Goal: Transaction & Acquisition: Purchase product/service

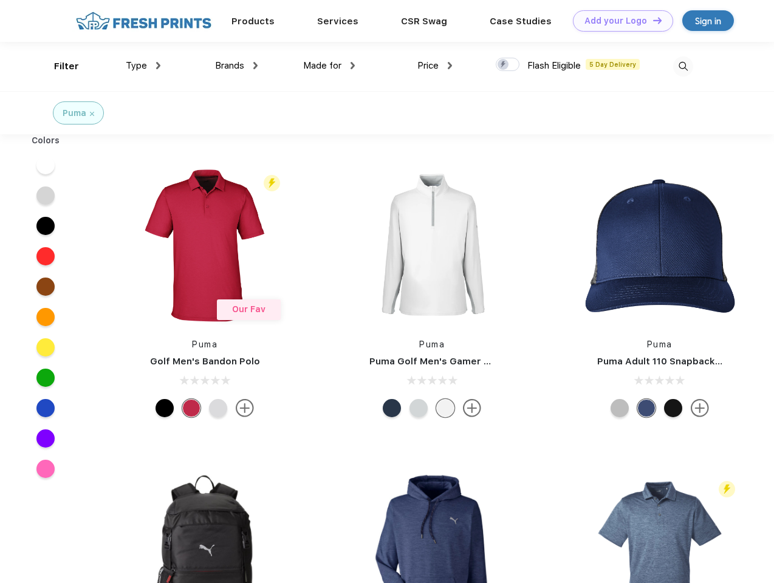
scroll to position [1, 0]
click at [619, 21] on link "Add your Logo Design Tool" at bounding box center [623, 20] width 100 height 21
click at [0, 0] on div "Design Tool" at bounding box center [0, 0] width 0 height 0
click at [652, 20] on link "Add your Logo Design Tool" at bounding box center [623, 20] width 100 height 21
click at [58, 66] on div "Filter" at bounding box center [66, 67] width 25 height 14
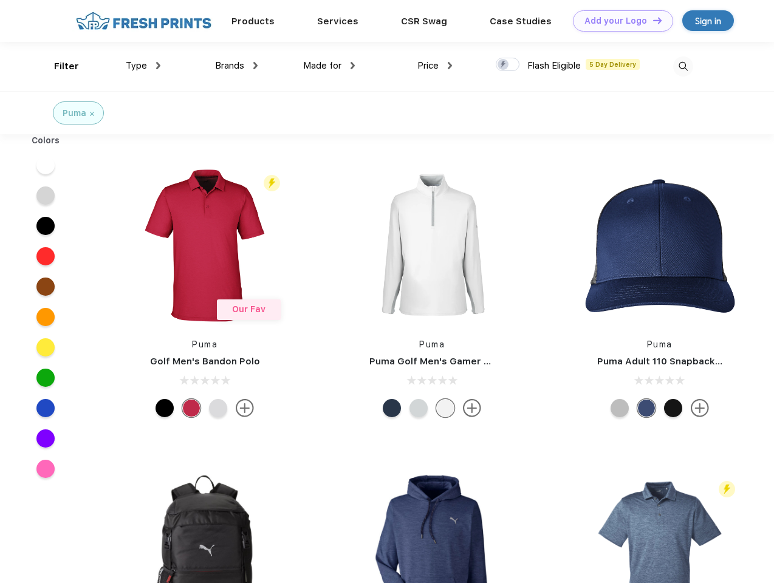
click at [143, 66] on span "Type" at bounding box center [136, 65] width 21 height 11
click at [236, 66] on span "Brands" at bounding box center [229, 65] width 29 height 11
click at [329, 66] on span "Made for" at bounding box center [322, 65] width 38 height 11
click at [435, 66] on span "Price" at bounding box center [427, 65] width 21 height 11
click at [508, 65] on div at bounding box center [508, 64] width 24 height 13
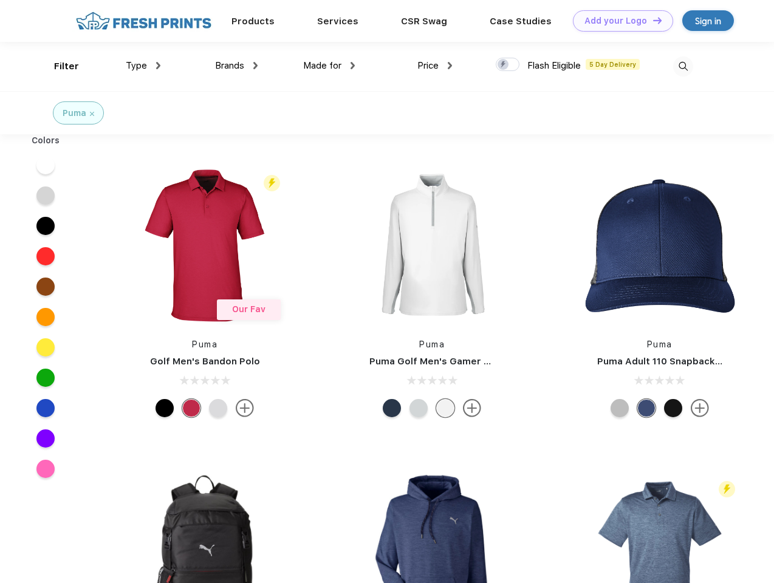
click at [504, 65] on input "checkbox" at bounding box center [500, 61] width 8 height 8
click at [683, 66] on img at bounding box center [683, 67] width 20 height 20
